Goal: Transaction & Acquisition: Register for event/course

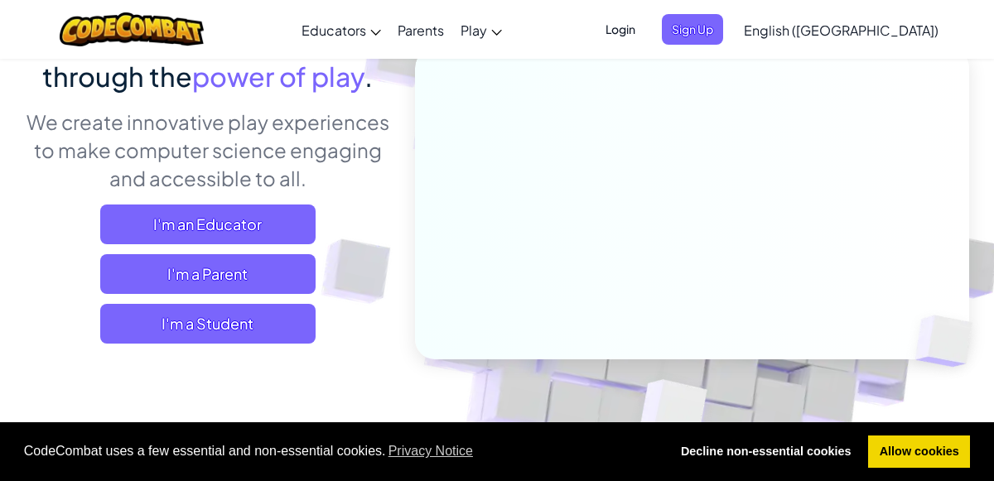
scroll to position [181, 0]
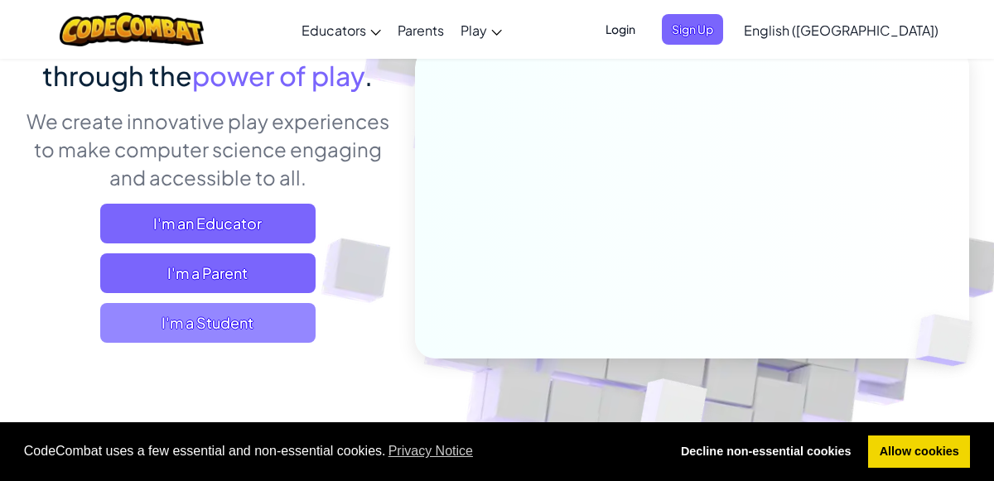
click at [270, 340] on span "I'm a Student" at bounding box center [207, 323] width 215 height 40
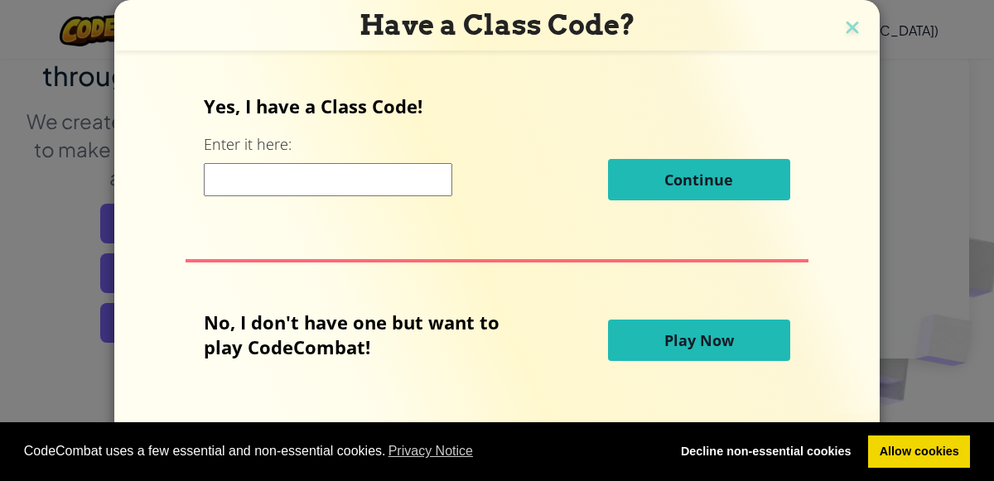
click at [394, 181] on input at bounding box center [328, 179] width 249 height 33
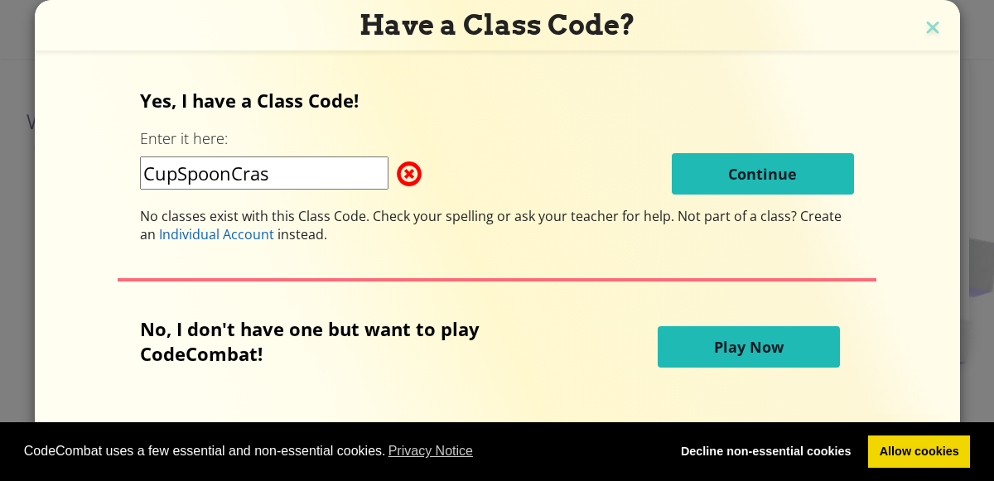
type input "CupSpoonCrash"
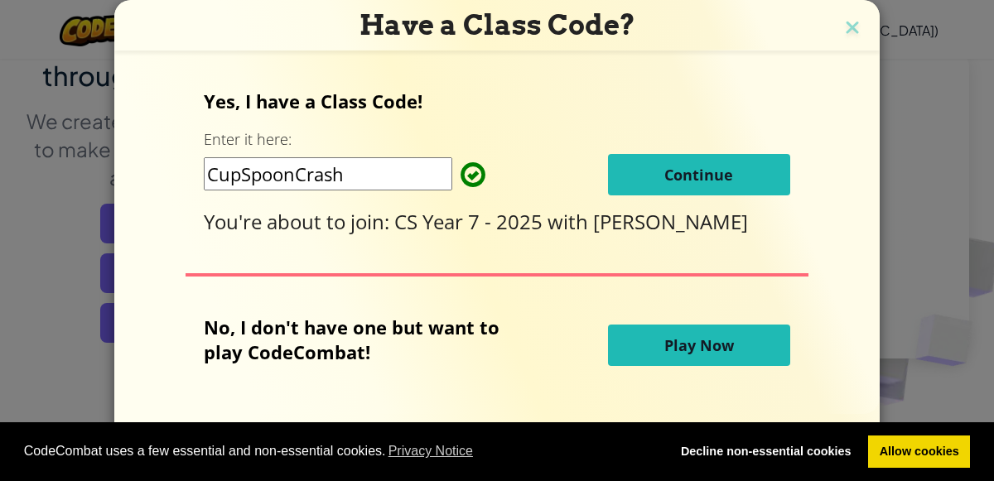
click at [709, 172] on span "Continue" at bounding box center [699, 175] width 69 height 20
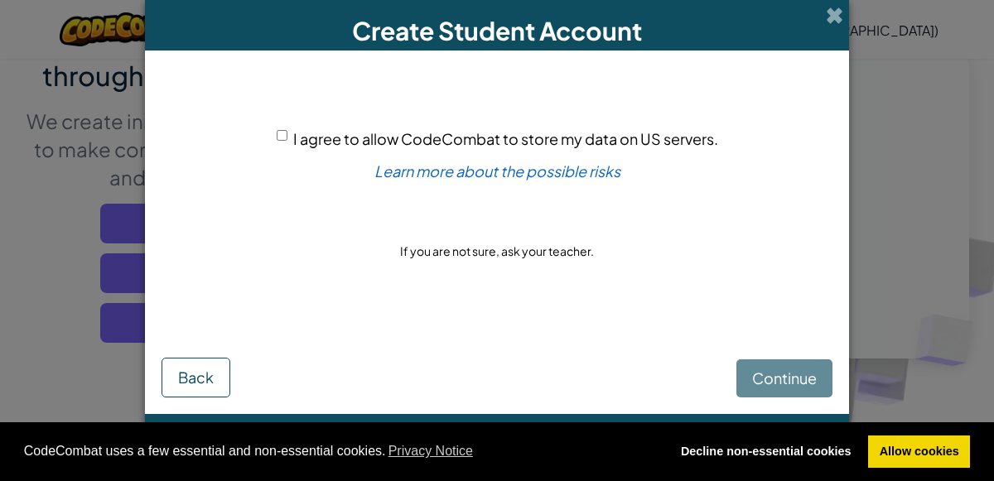
click at [302, 133] on span "I agree to allow CodeCombat to store my data on US servers." at bounding box center [505, 138] width 425 height 19
click at [288, 133] on input "I agree to allow CodeCombat to store my data on US servers." at bounding box center [282, 135] width 11 height 11
checkbox input "true"
click at [788, 390] on button "Continue" at bounding box center [785, 379] width 96 height 38
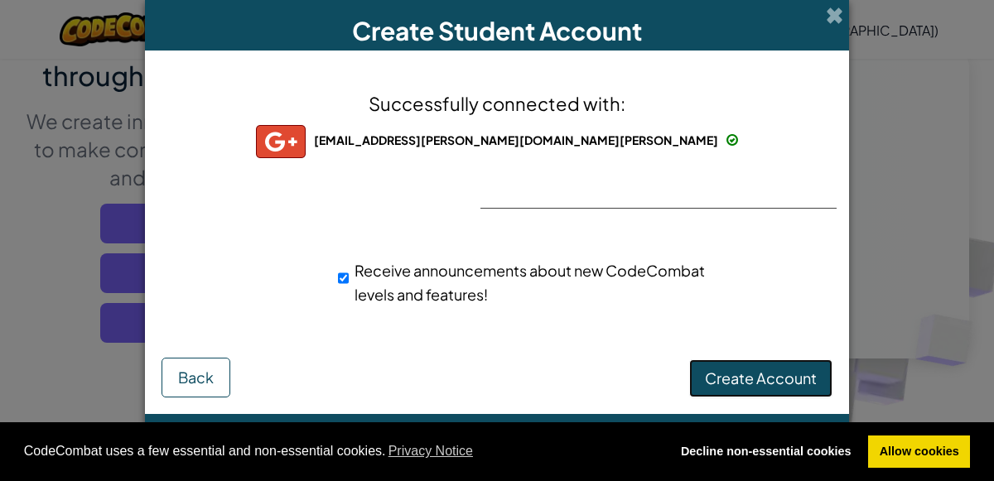
click at [794, 384] on span "Create Account" at bounding box center [761, 378] width 112 height 19
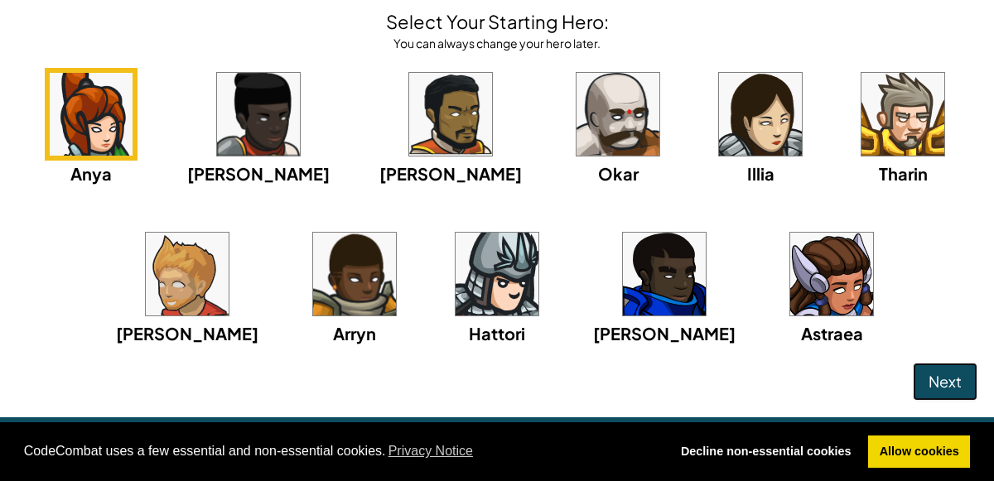
scroll to position [77, 0]
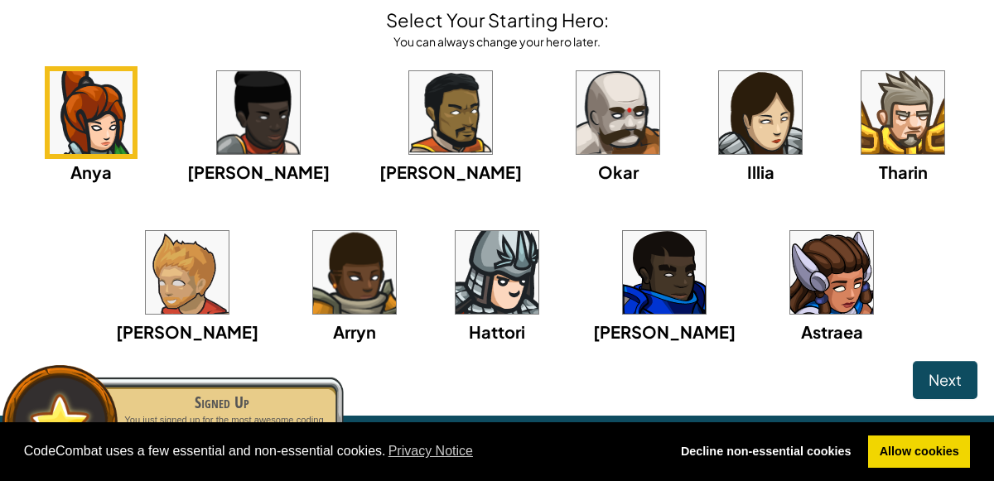
click at [497, 289] on img at bounding box center [497, 272] width 83 height 83
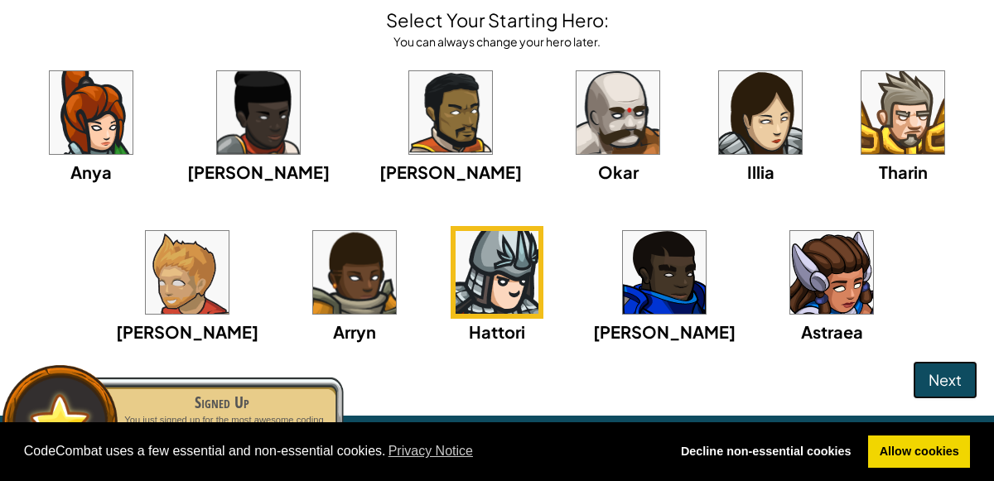
click at [945, 380] on span "Next" at bounding box center [945, 379] width 33 height 19
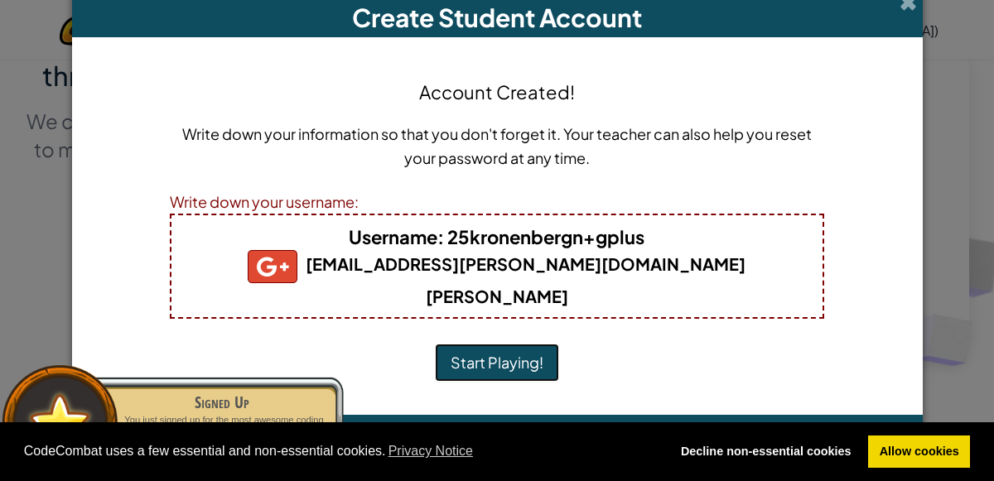
scroll to position [0, 0]
